Goal: Information Seeking & Learning: Learn about a topic

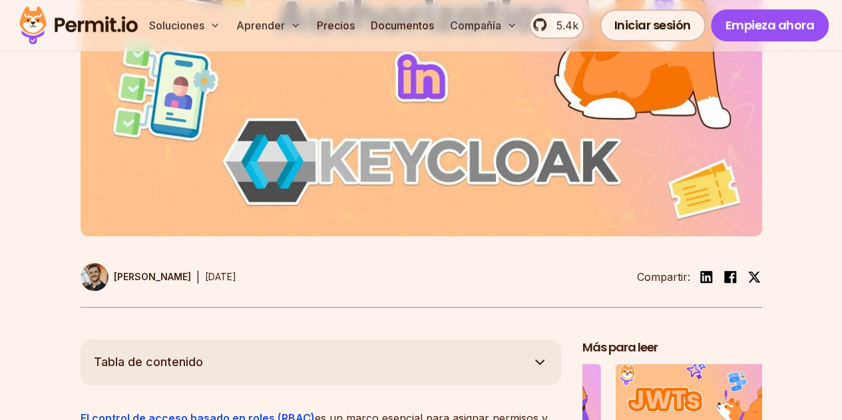
scroll to position [732, 0]
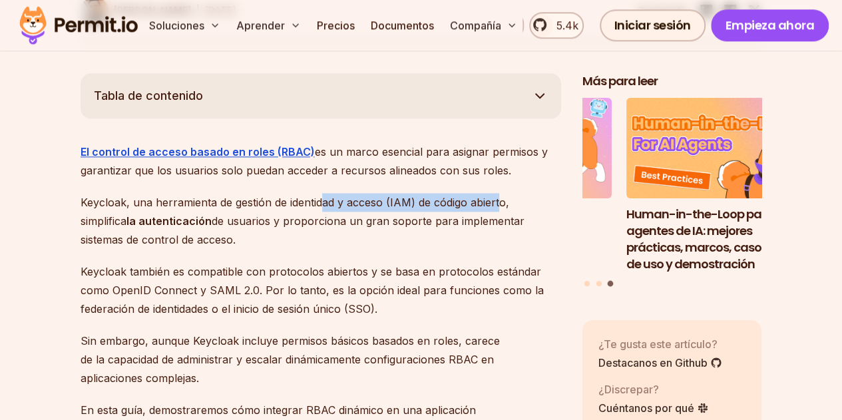
drag, startPoint x: 323, startPoint y: 204, endPoint x: 501, endPoint y: 200, distance: 178.4
click at [501, 200] on font "Keycloak, una herramienta de gestión de identidad y acceso (IAM) de código abie…" at bounding box center [295, 212] width 429 height 32
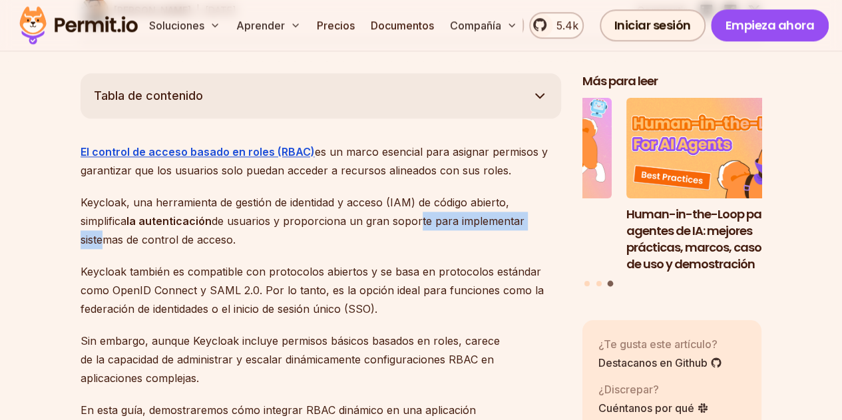
drag, startPoint x: 431, startPoint y: 220, endPoint x: 334, endPoint y: 230, distance: 97.7
click at [347, 226] on font "de usuarios y proporciona un gran soporte para implementar sistemas de control …" at bounding box center [303, 230] width 444 height 32
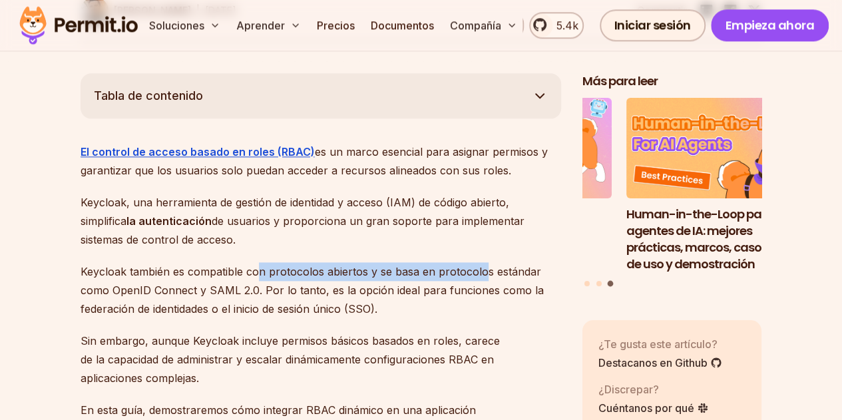
drag, startPoint x: 264, startPoint y: 270, endPoint x: 481, endPoint y: 260, distance: 217.2
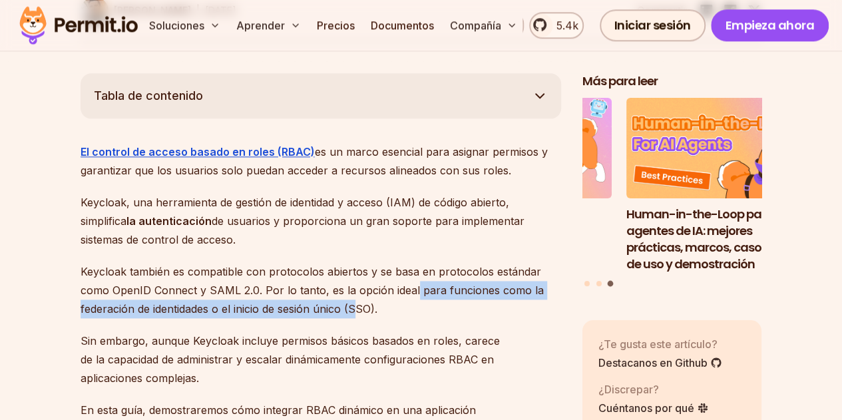
drag, startPoint x: 410, startPoint y: 296, endPoint x: 352, endPoint y: 316, distance: 61.3
click at [356, 313] on font "Keycloak también es compatible con protocolos abiertos y se basa en protocolos …" at bounding box center [312, 290] width 463 height 51
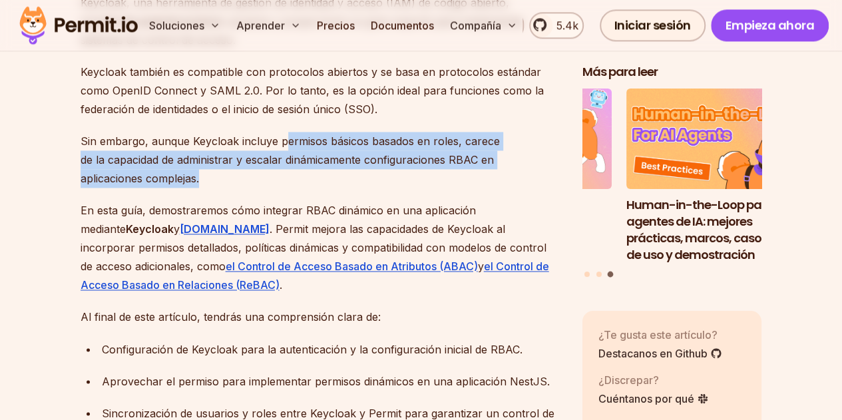
drag, startPoint x: 386, startPoint y: 147, endPoint x: 293, endPoint y: 183, distance: 99.9
click at [294, 182] on p "Sin embargo, aunque Keycloak incluye permisos básicos basados ​​en roles, carec…" at bounding box center [321, 160] width 481 height 56
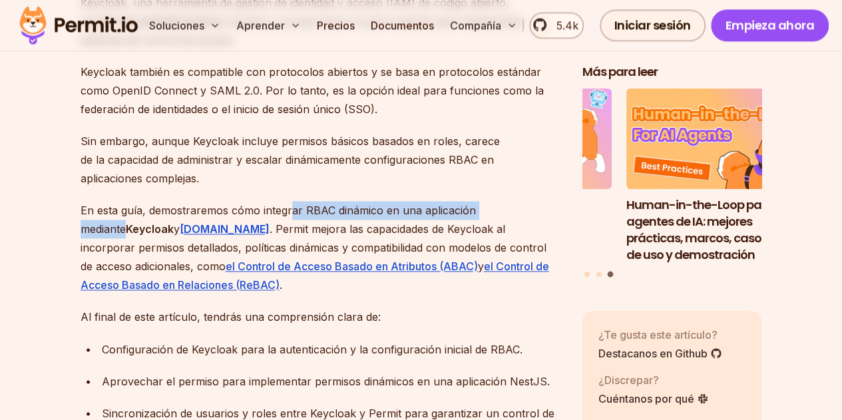
drag, startPoint x: 318, startPoint y: 205, endPoint x: 518, endPoint y: 208, distance: 199.7
click at [476, 208] on font "En esta guía, demostraremos cómo integrar RBAC dinámico en una aplicación media…" at bounding box center [278, 220] width 395 height 32
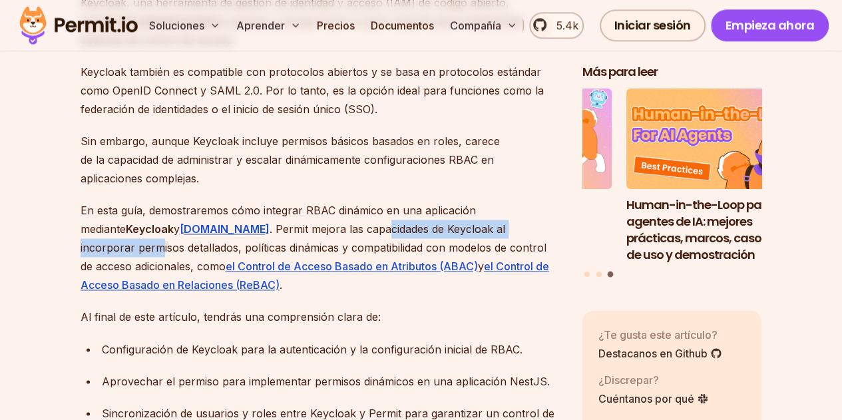
drag, startPoint x: 304, startPoint y: 230, endPoint x: 499, endPoint y: 222, distance: 195.2
click at [499, 222] on font ". Permit mejora las capacidades de Keycloak al incorporar permisos detallados, …" at bounding box center [314, 247] width 466 height 51
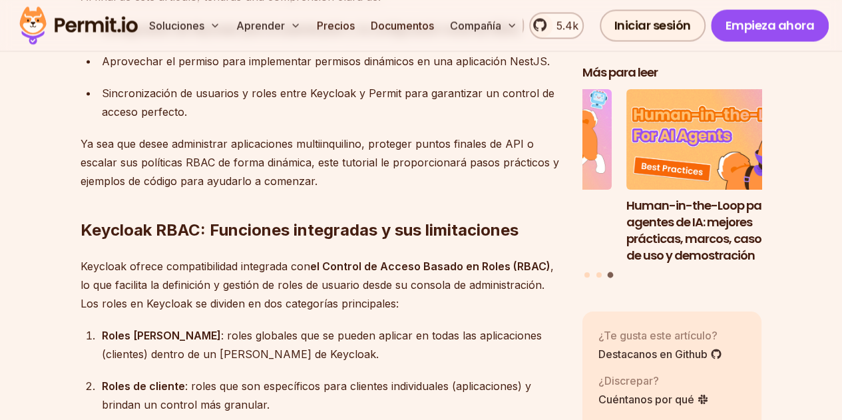
scroll to position [1132, 0]
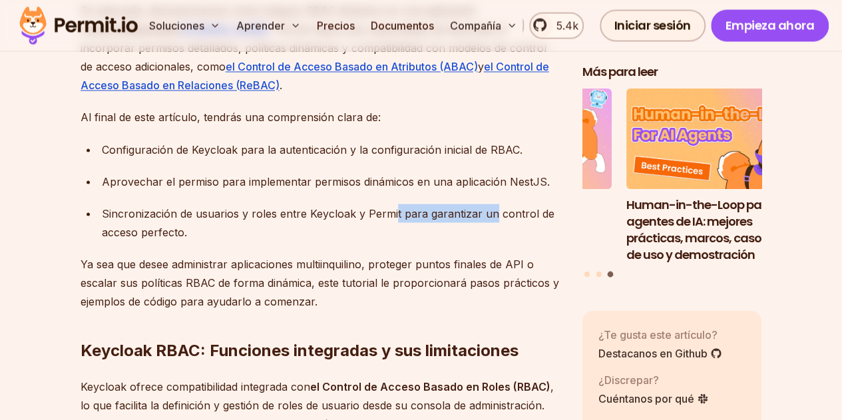
drag, startPoint x: 393, startPoint y: 212, endPoint x: 490, endPoint y: 214, distance: 97.2
click at [490, 214] on font "Sincronización de usuarios y roles entre Keycloak y Permit para garantizar un c…" at bounding box center [328, 222] width 453 height 32
click at [282, 236] on div "Sincronización de usuarios y roles entre Keycloak y Permit para garantizar un c…" at bounding box center [331, 222] width 459 height 37
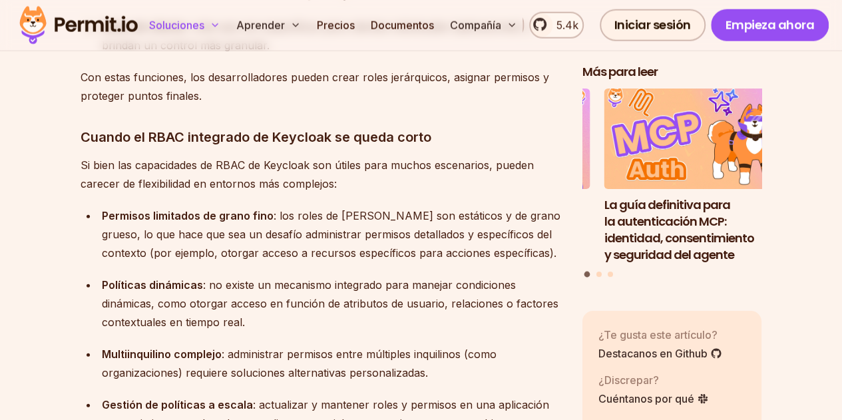
scroll to position [1531, 0]
